Goal: Find specific page/section: Find specific page/section

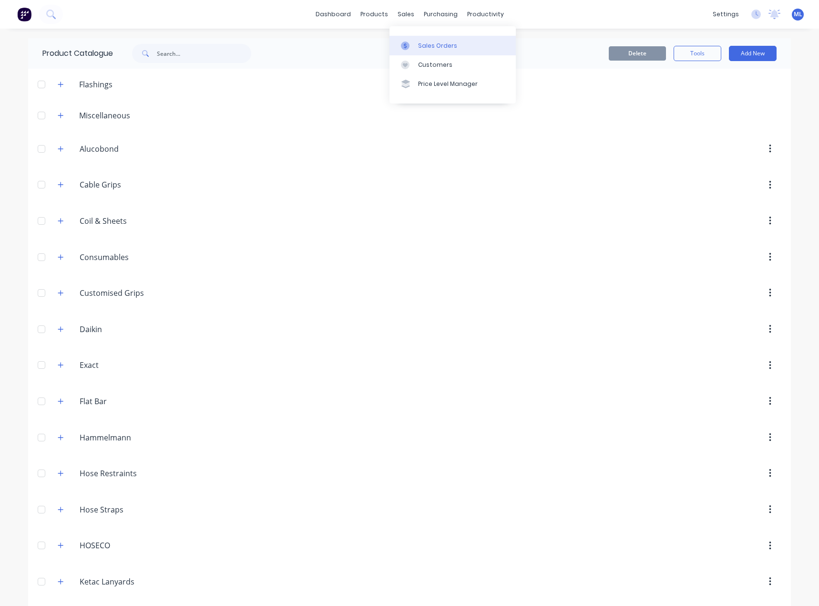
click at [414, 40] on link "Sales Orders" at bounding box center [453, 45] width 126 height 19
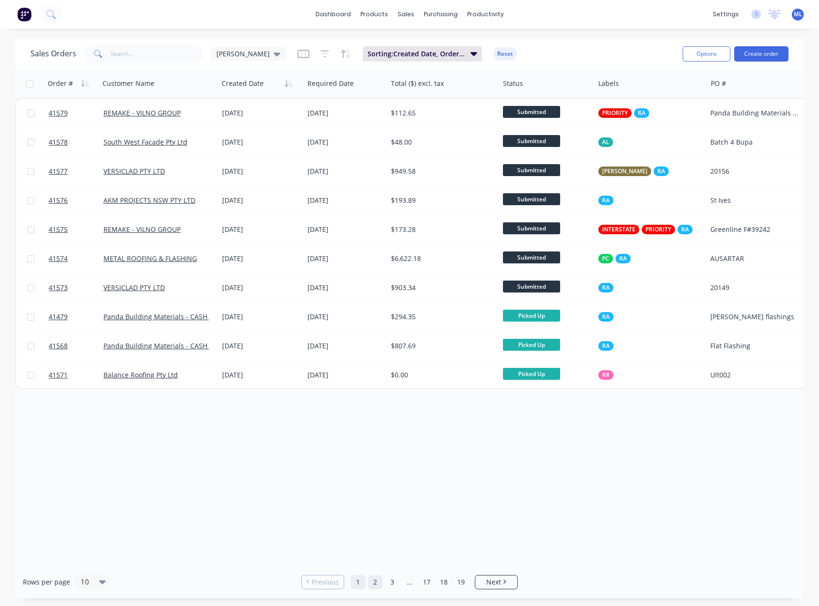
click at [376, 582] on link "2" at bounding box center [375, 582] width 14 height 14
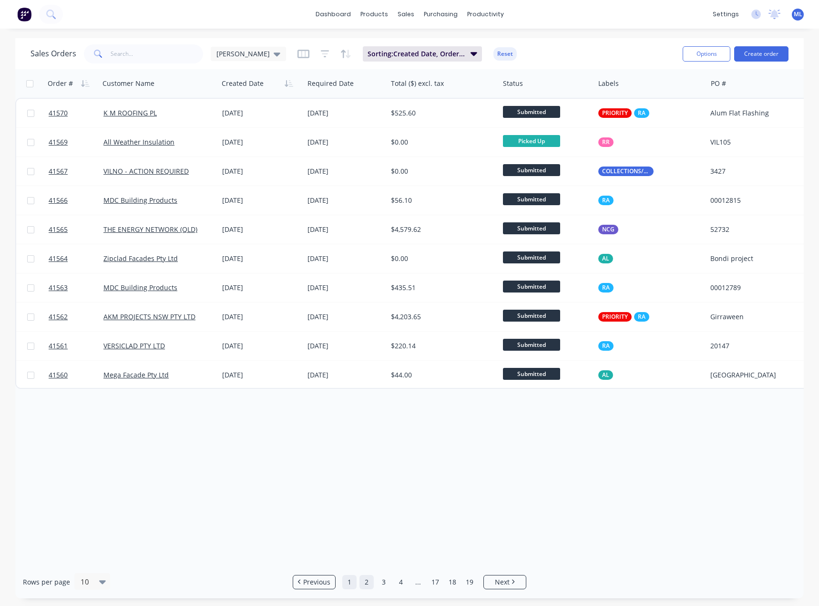
click at [351, 579] on link "1" at bounding box center [349, 582] width 14 height 14
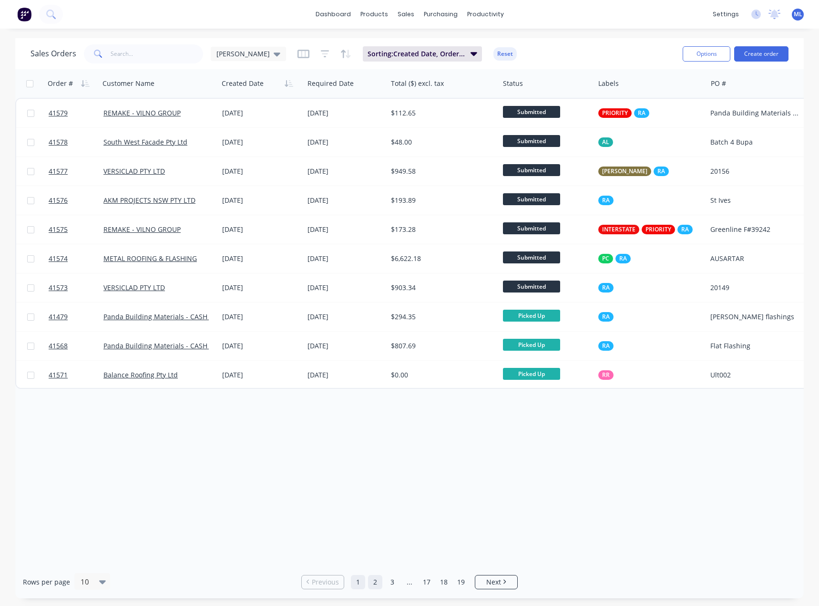
click at [375, 581] on link "2" at bounding box center [375, 582] width 14 height 14
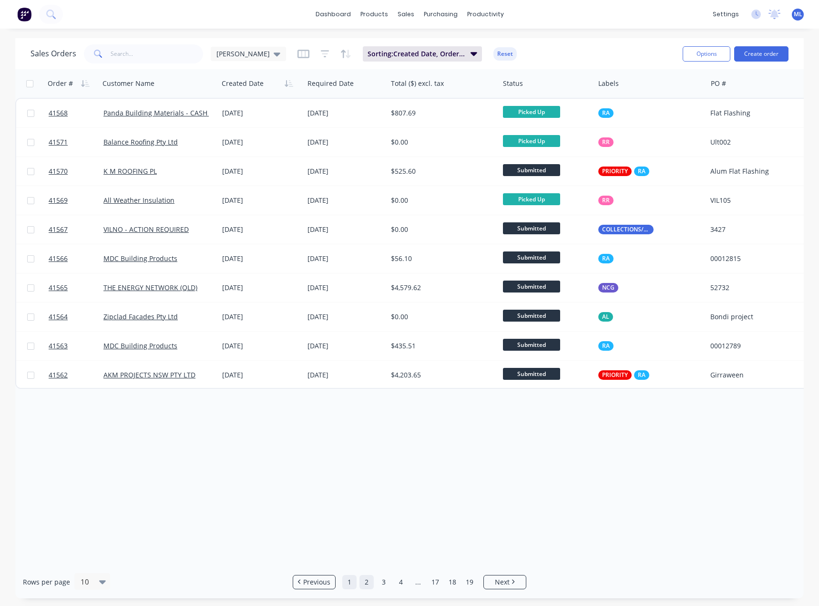
click at [346, 580] on link "1" at bounding box center [349, 582] width 14 height 14
